Goal: Navigation & Orientation: Find specific page/section

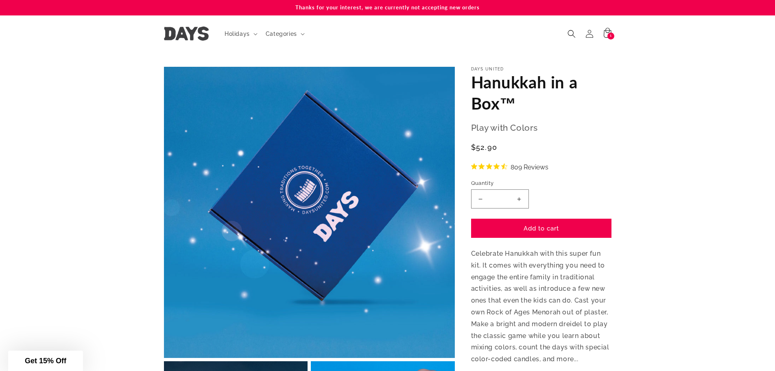
drag, startPoint x: 404, startPoint y: 8, endPoint x: 480, endPoint y: 7, distance: 76.1
click at [480, 7] on p "Thanks for your interest, we are currently not accepting new orders" at bounding box center [387, 7] width 447 height 15
click at [252, 37] on summary "Holidays" at bounding box center [240, 33] width 41 height 17
click at [186, 29] on img at bounding box center [186, 33] width 45 height 14
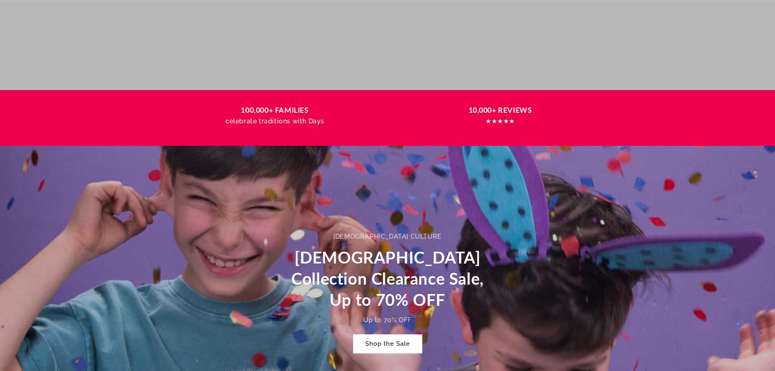
scroll to position [379, 0]
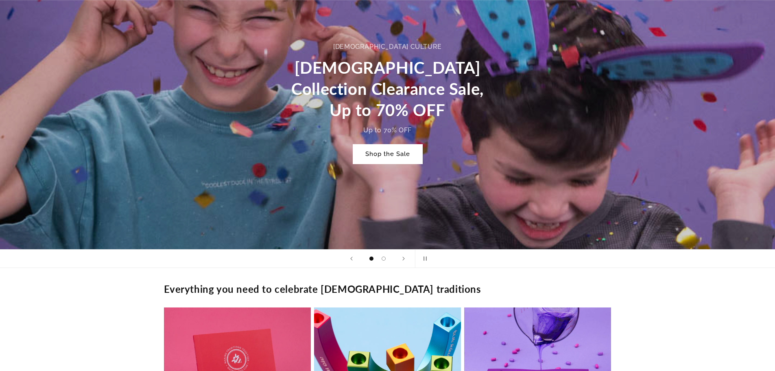
click at [387, 153] on link "Shop the Sale" at bounding box center [387, 153] width 69 height 19
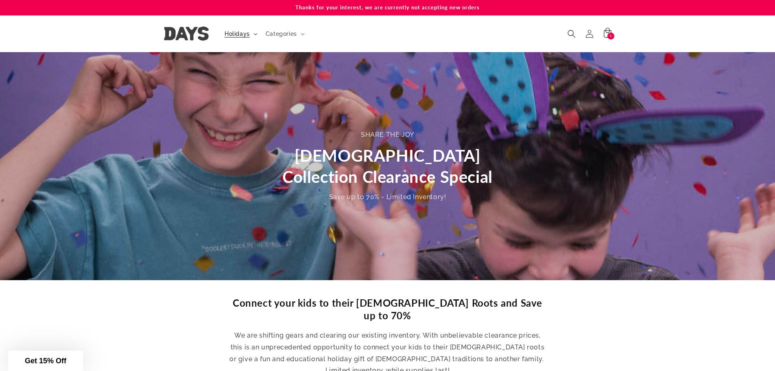
click at [234, 35] on span "Holidays" at bounding box center [237, 33] width 25 height 7
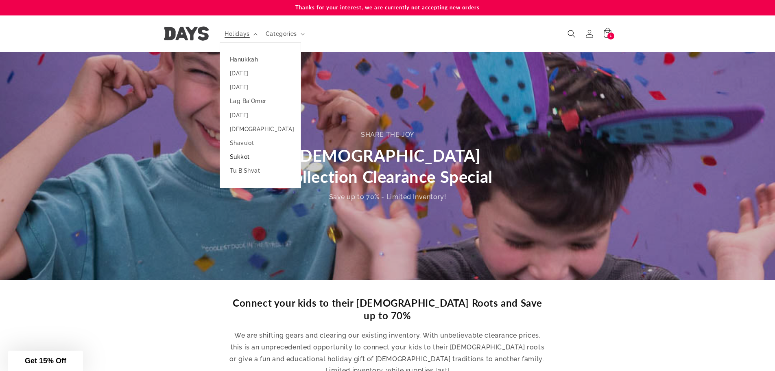
click at [241, 157] on link "Sukkot" at bounding box center [260, 157] width 81 height 14
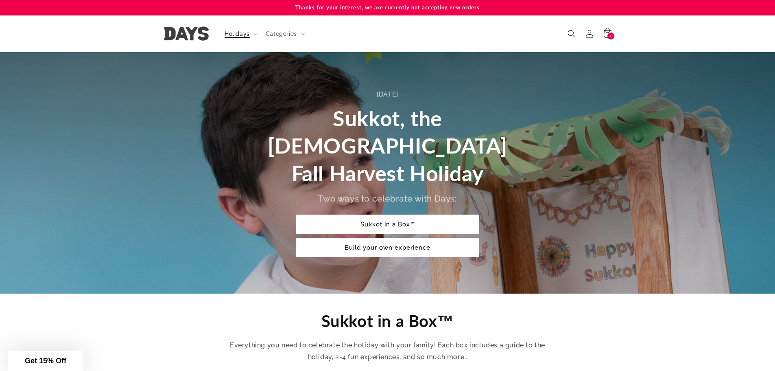
click at [254, 32] on summary "Holidays" at bounding box center [240, 33] width 41 height 17
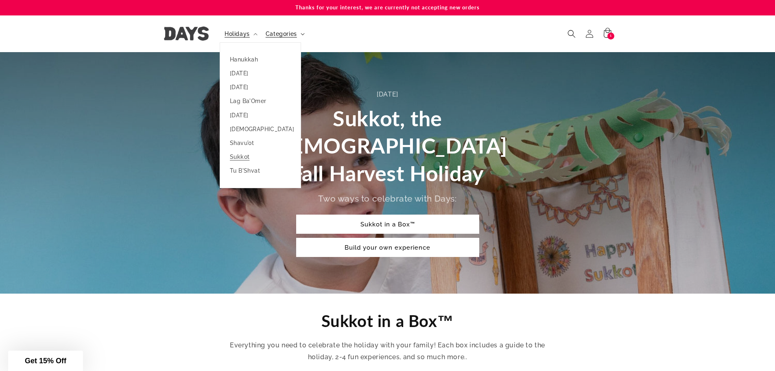
click at [287, 41] on summary "Categories" at bounding box center [284, 33] width 47 height 17
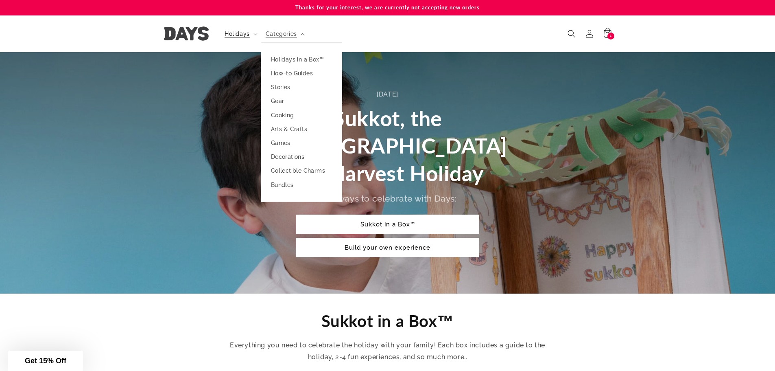
click at [199, 31] on img at bounding box center [186, 33] width 45 height 14
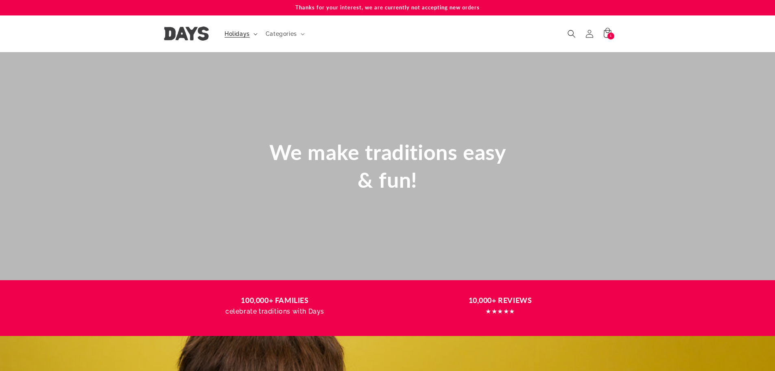
click at [255, 33] on icon at bounding box center [255, 34] width 4 height 2
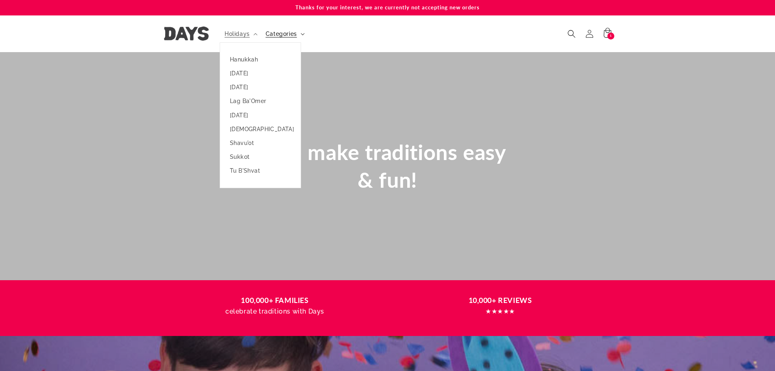
click at [287, 30] on span "Categories" at bounding box center [281, 33] width 31 height 7
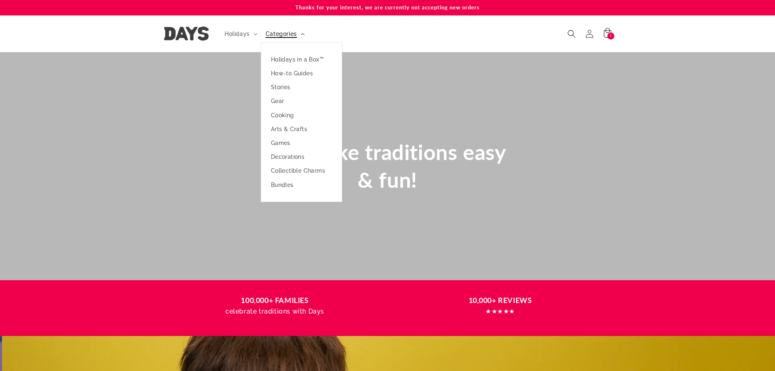
scroll to position [0, 775]
click at [287, 30] on span "Categories" at bounding box center [281, 33] width 31 height 7
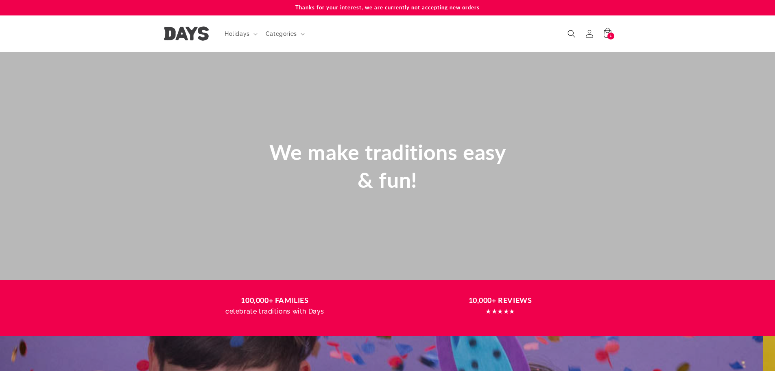
scroll to position [0, 0]
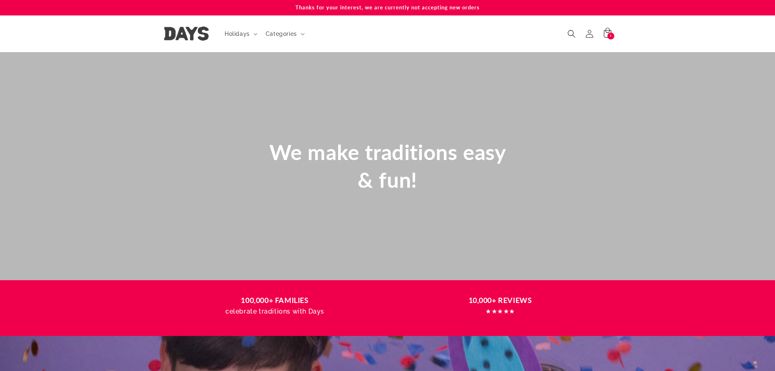
click at [168, 32] on img at bounding box center [186, 33] width 45 height 14
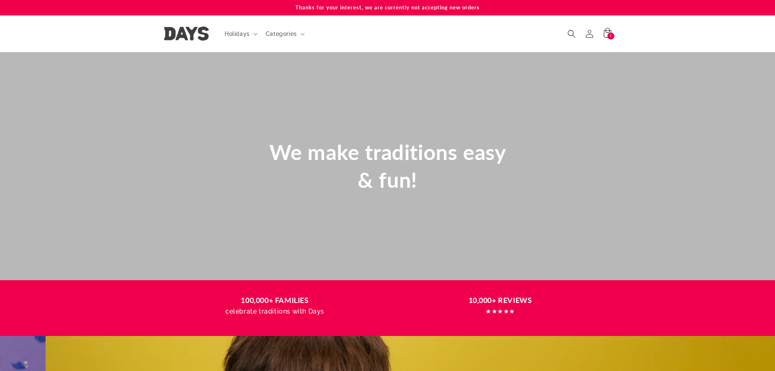
scroll to position [0, 2324]
